Goal: Transaction & Acquisition: Purchase product/service

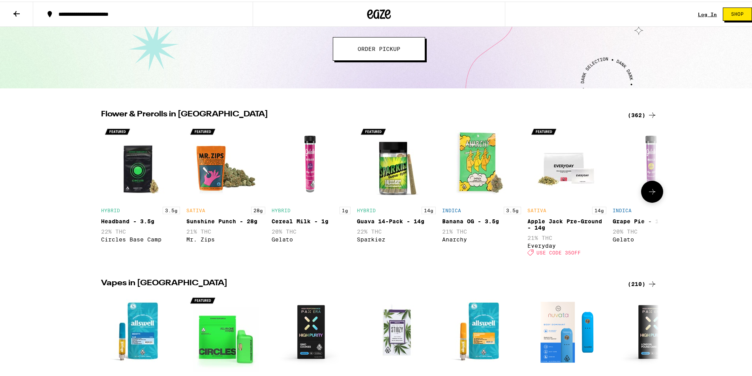
scroll to position [198, 0]
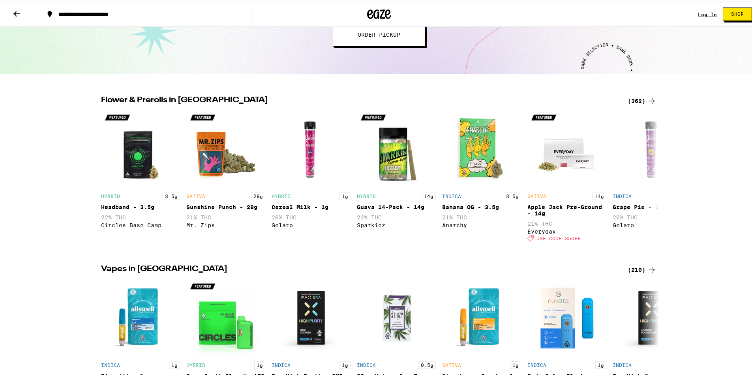
click at [651, 98] on icon at bounding box center [652, 99] width 9 height 9
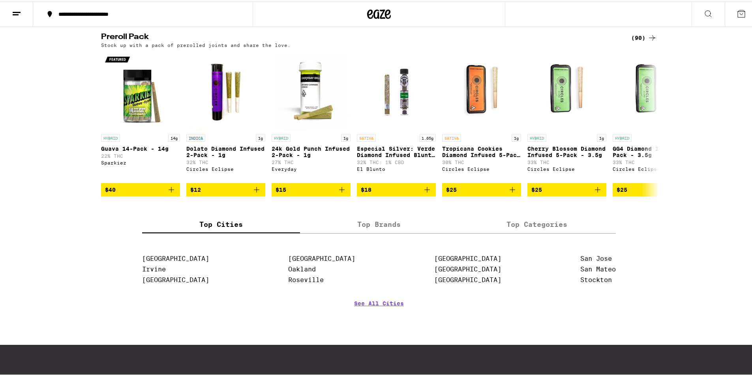
scroll to position [632, 0]
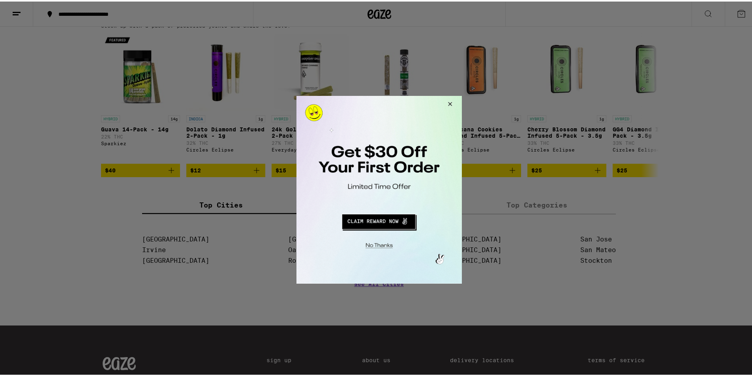
click at [378, 243] on button "Close Modal" at bounding box center [377, 244] width 161 height 12
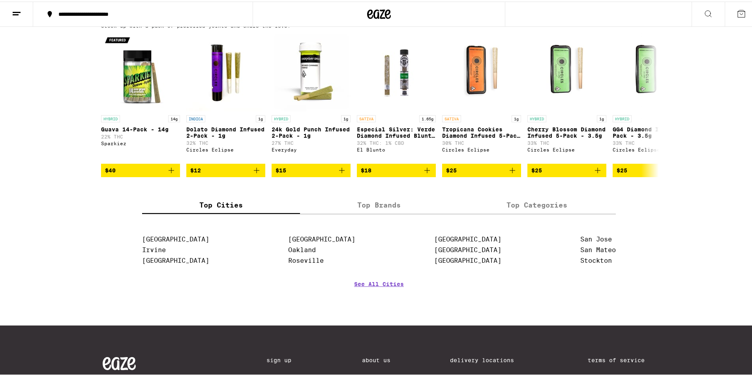
click at [649, 22] on icon at bounding box center [652, 16] width 9 height 9
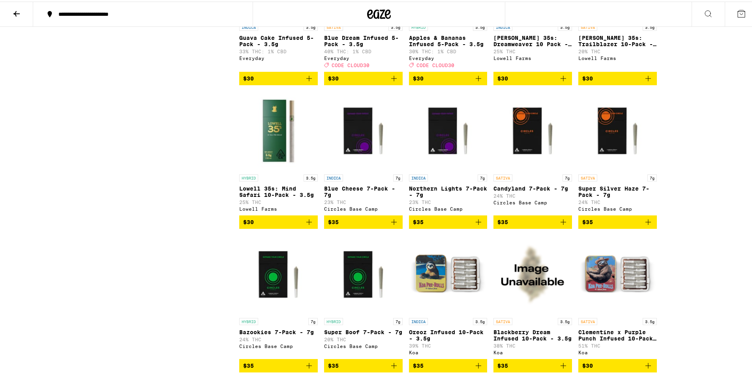
scroll to position [711, 0]
